Goal: Task Accomplishment & Management: Manage account settings

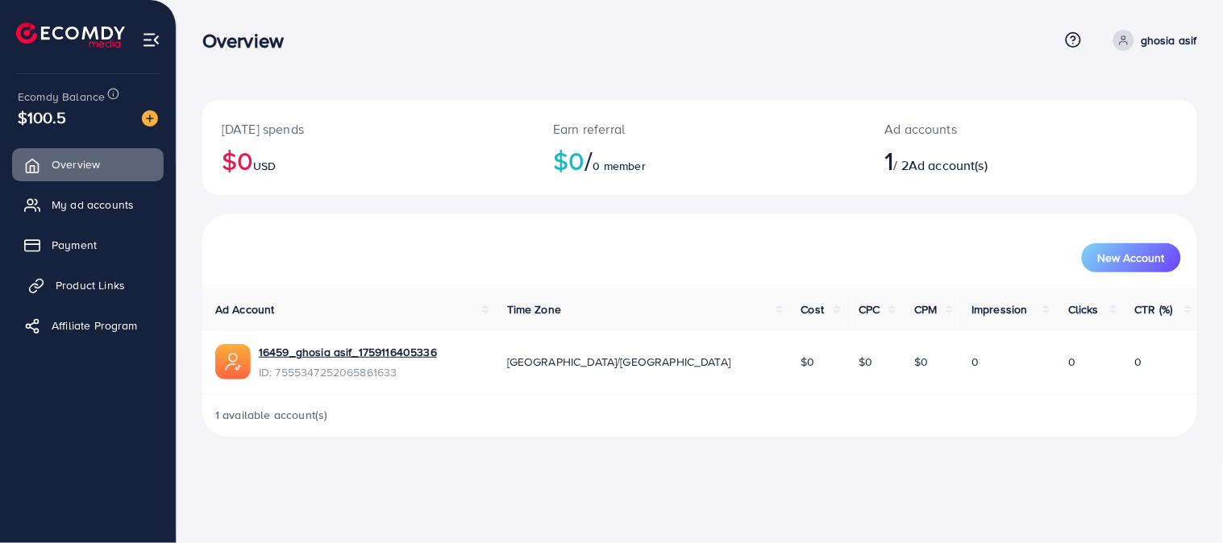
click at [98, 285] on span "Product Links" at bounding box center [90, 285] width 69 height 16
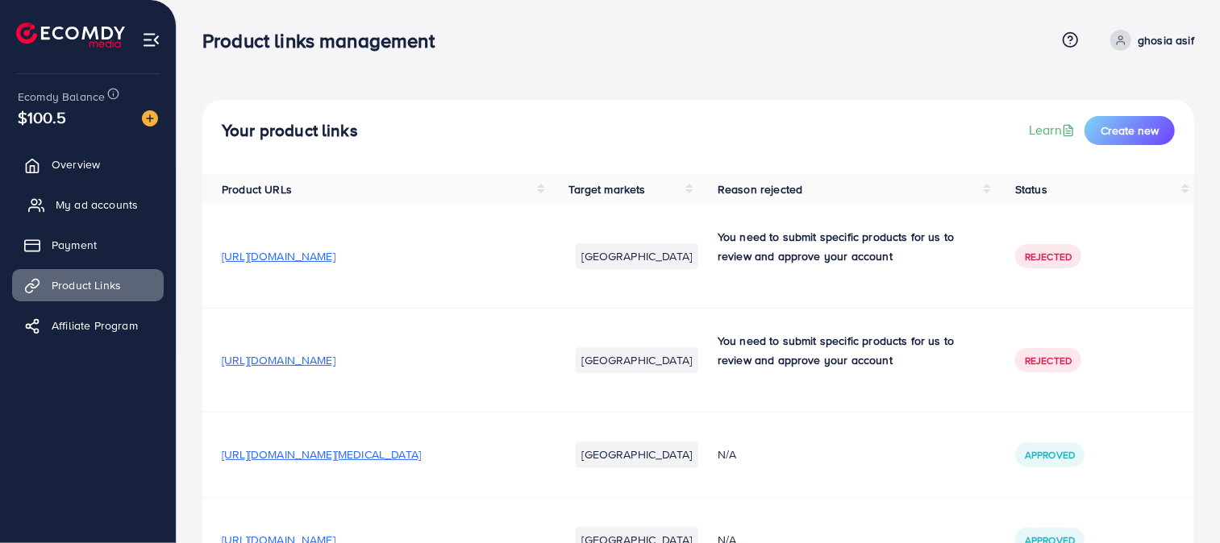
click at [110, 198] on span "My ad accounts" at bounding box center [97, 205] width 82 height 16
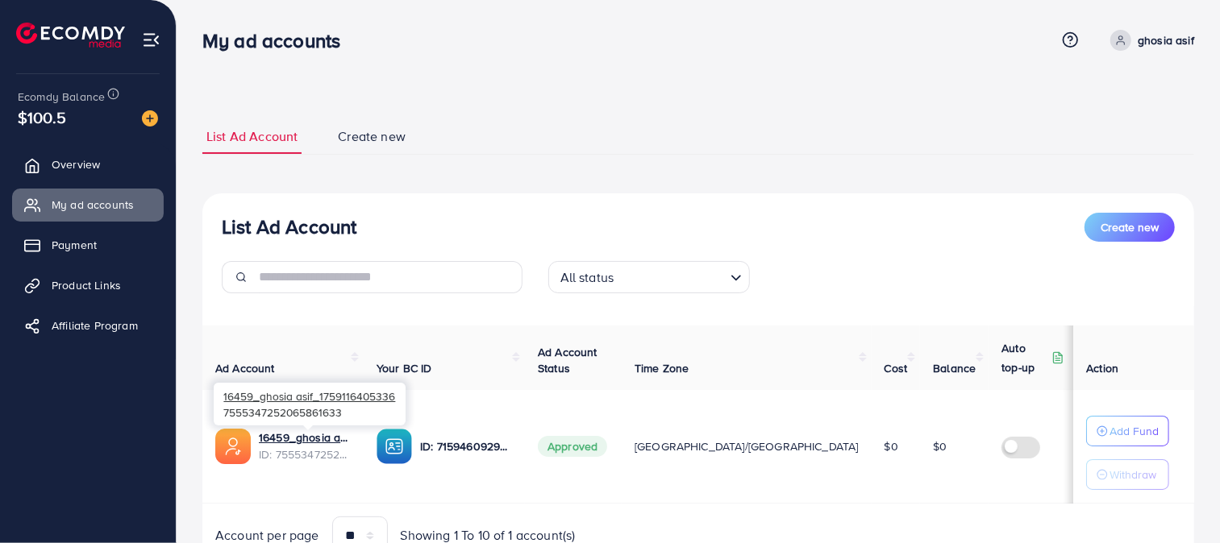
click at [320, 430] on div "16459_ghosia asif_1759116405336 7555347252065861633" at bounding box center [310, 404] width 192 height 52
click at [320, 434] on link "16459_ghosia asif_1759116405336" at bounding box center [305, 438] width 92 height 16
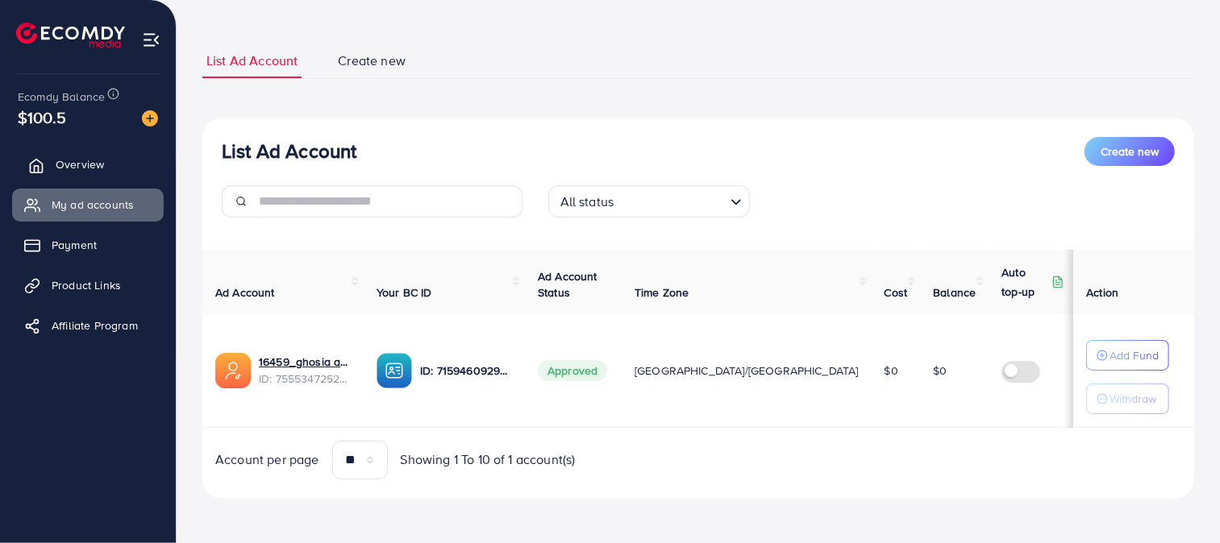
click at [81, 155] on link "Overview" at bounding box center [88, 164] width 152 height 32
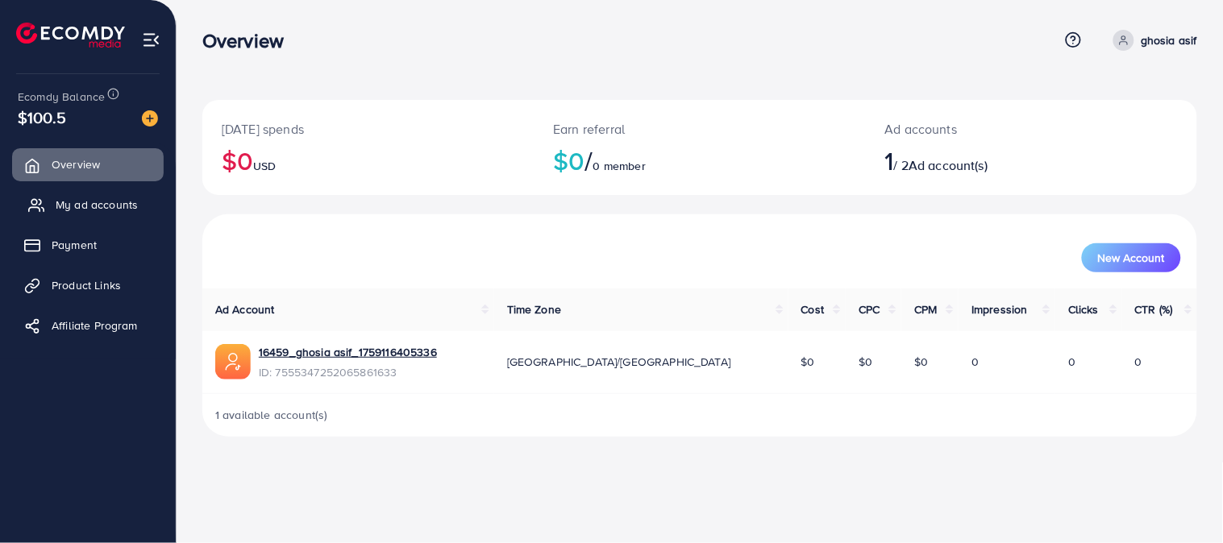
click at [119, 194] on link "My ad accounts" at bounding box center [88, 205] width 152 height 32
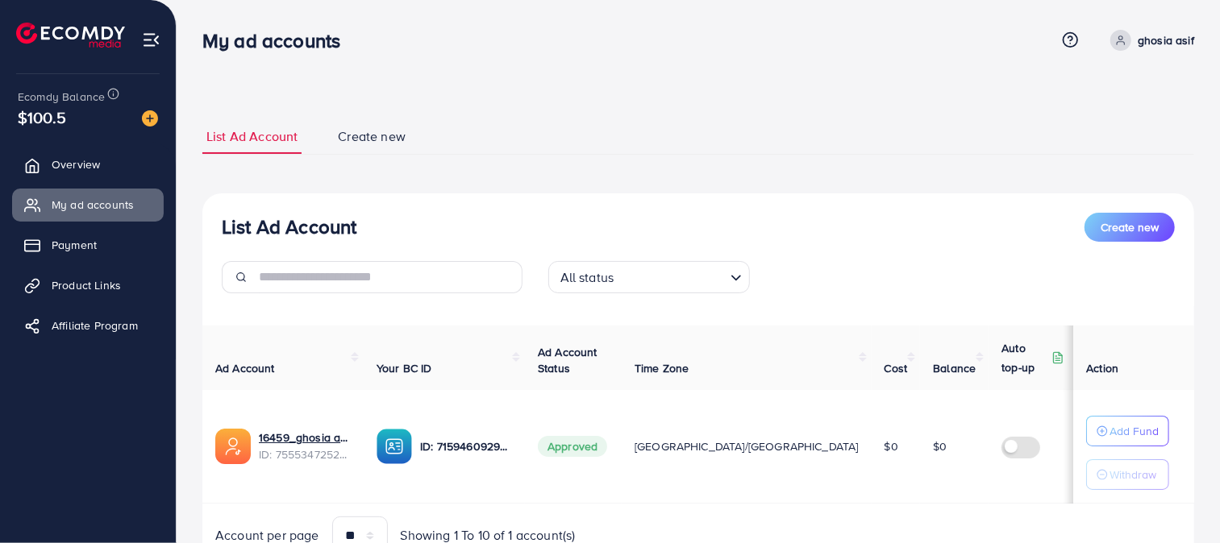
click at [586, 514] on div "Ad Account Your BC ID Ad Account Status Time Zone Cost Balance Auto top-up Thre…" at bounding box center [698, 441] width 992 height 230
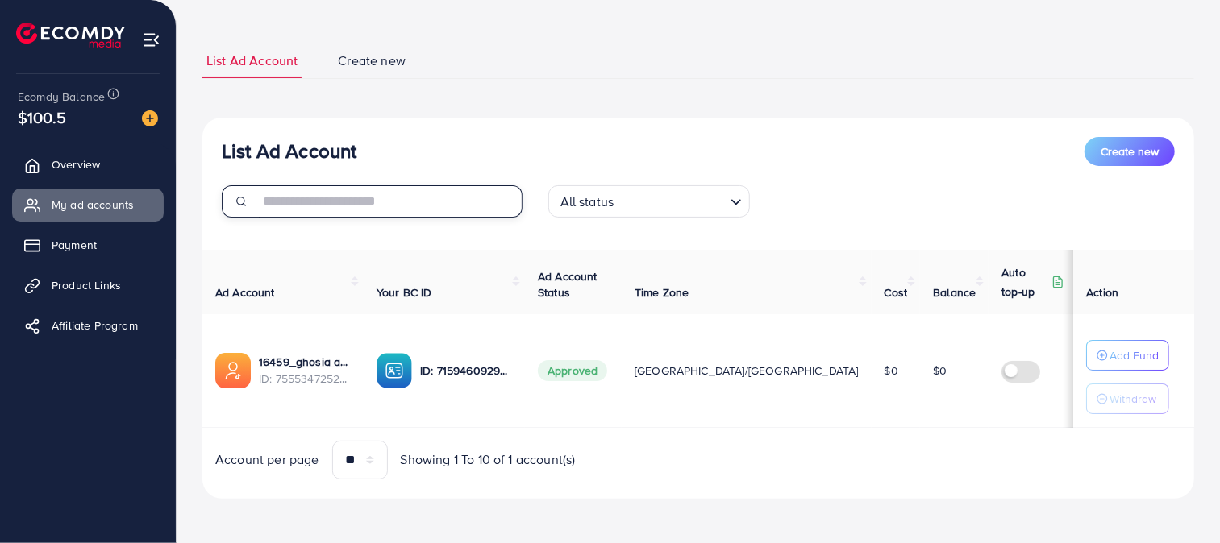
click at [474, 198] on input "text" at bounding box center [391, 201] width 264 height 32
type input "*"
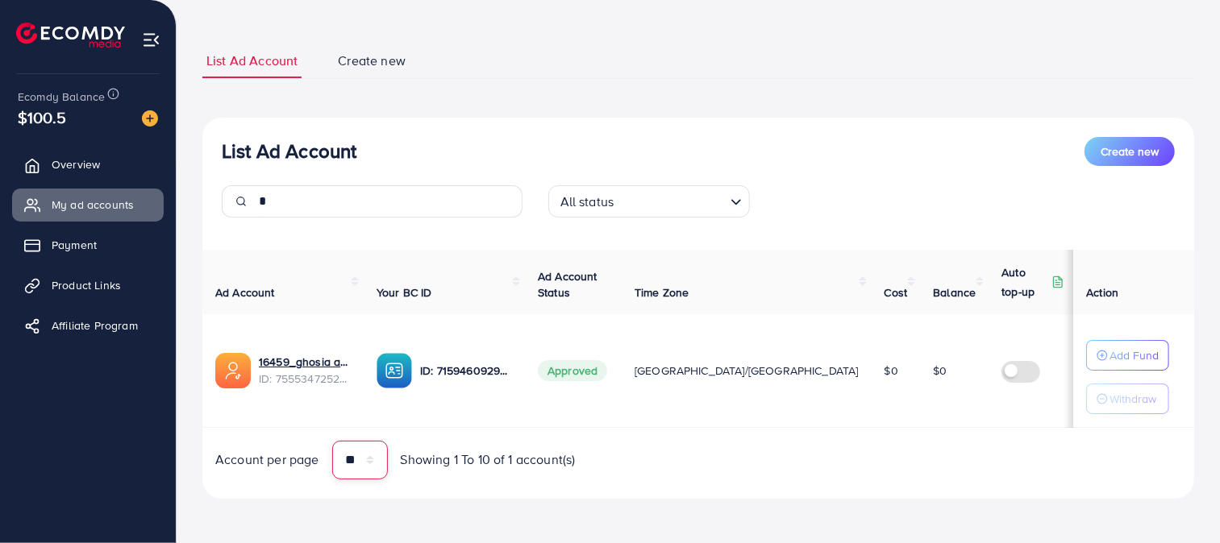
click at [381, 457] on select "** ** ** ***" at bounding box center [360, 460] width 56 height 39
select select "**"
click at [332, 441] on select "** ** ** ***" at bounding box center [360, 460] width 56 height 39
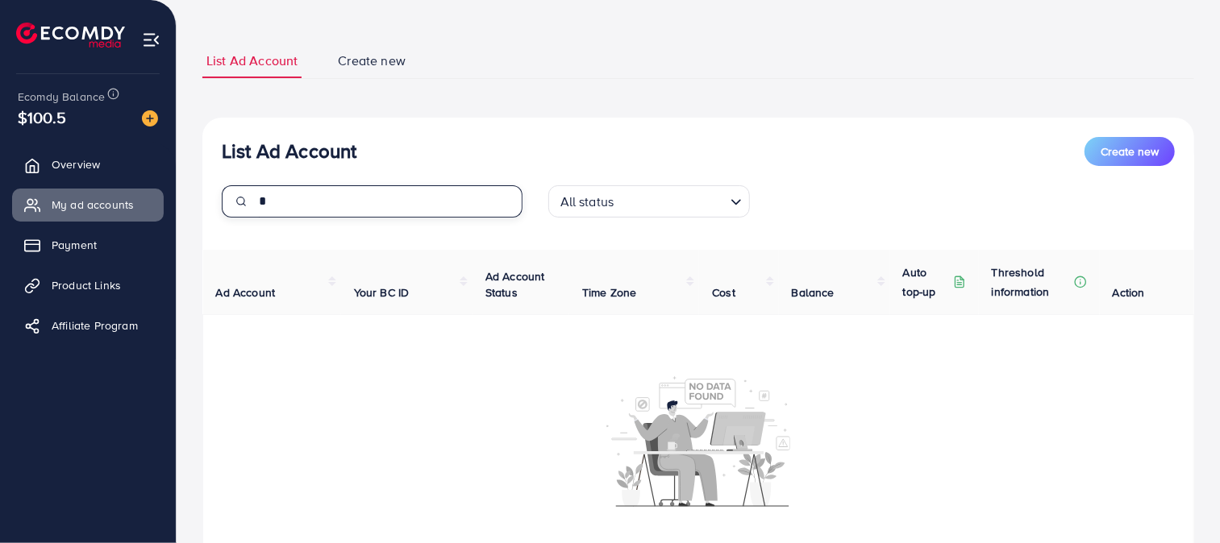
click at [429, 212] on input "*" at bounding box center [391, 201] width 264 height 32
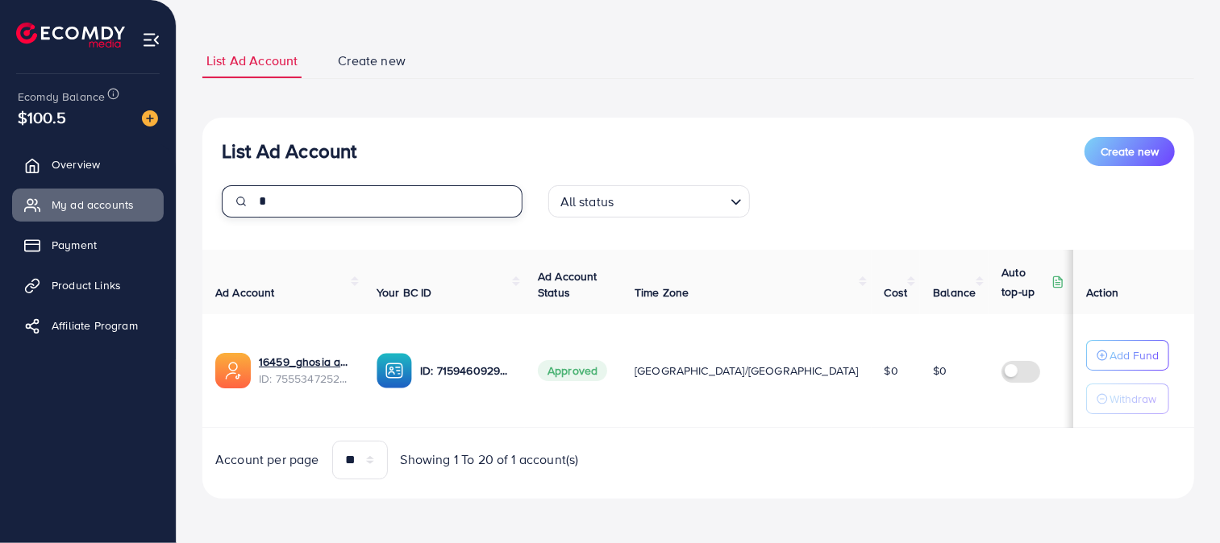
type input "*"
click at [778, 139] on div "List Ad Account Create new" at bounding box center [698, 151] width 953 height 29
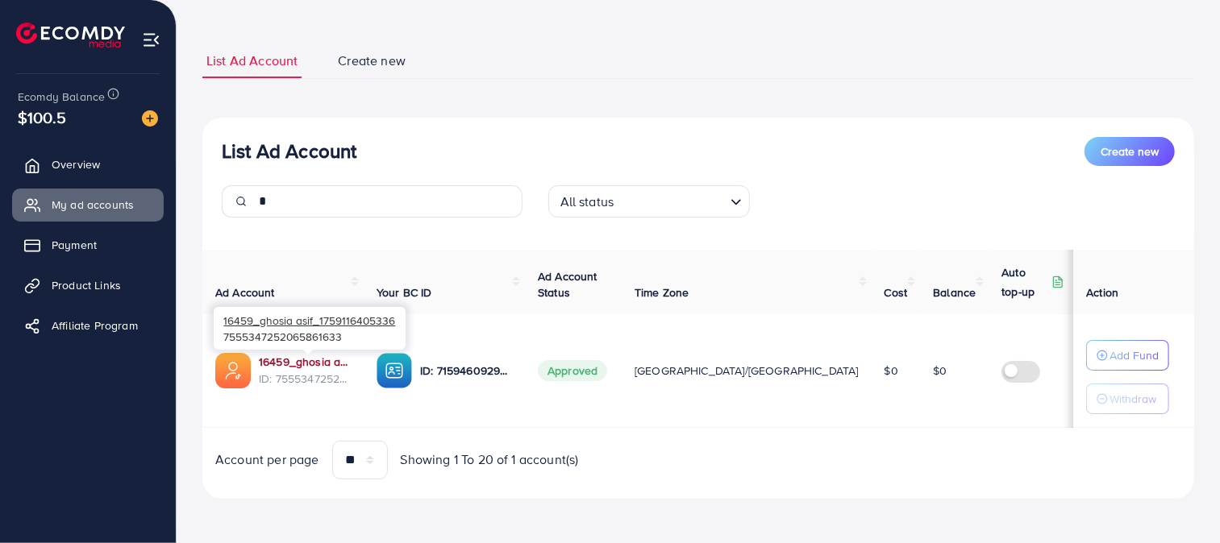
click at [315, 355] on link "16459_ghosia asif_1759116405336" at bounding box center [305, 362] width 92 height 16
click at [106, 167] on link "Overview" at bounding box center [88, 164] width 152 height 32
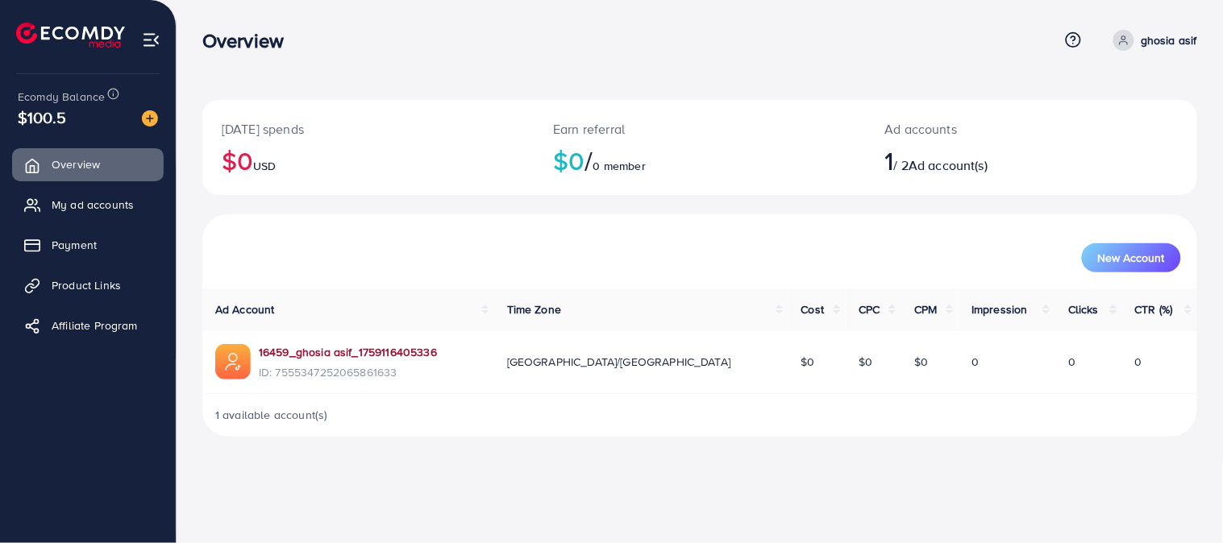
click at [408, 355] on link "16459_ghosia asif_1759116405336" at bounding box center [348, 352] width 178 height 16
